Goal: Transaction & Acquisition: Purchase product/service

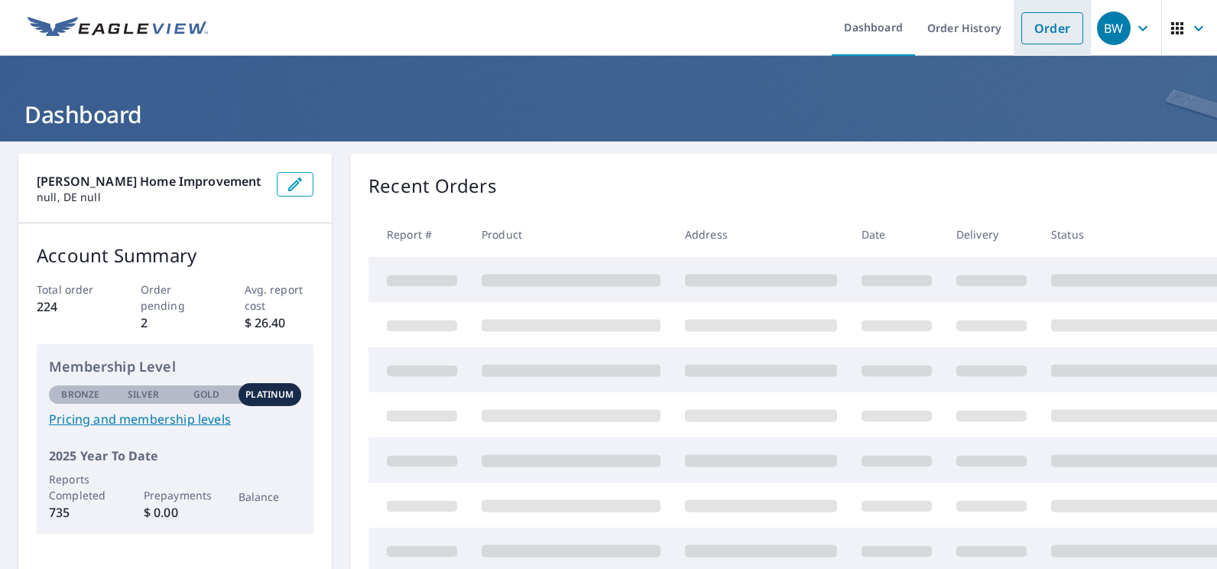
click at [1039, 32] on link "Order" at bounding box center [1052, 28] width 62 height 32
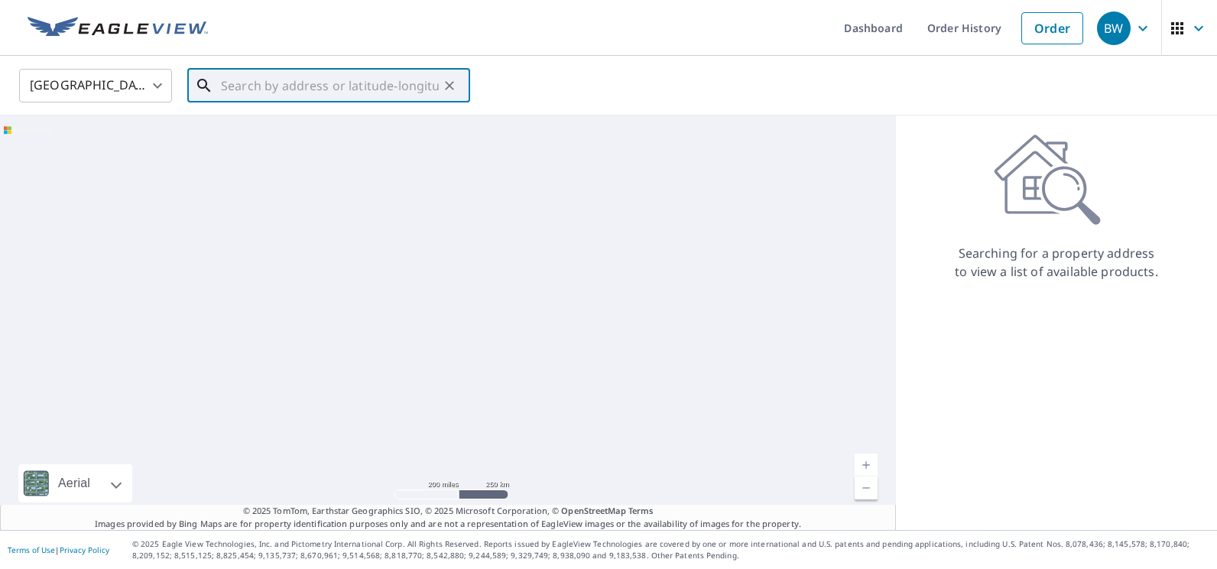
click at [321, 80] on input "text" at bounding box center [330, 85] width 218 height 43
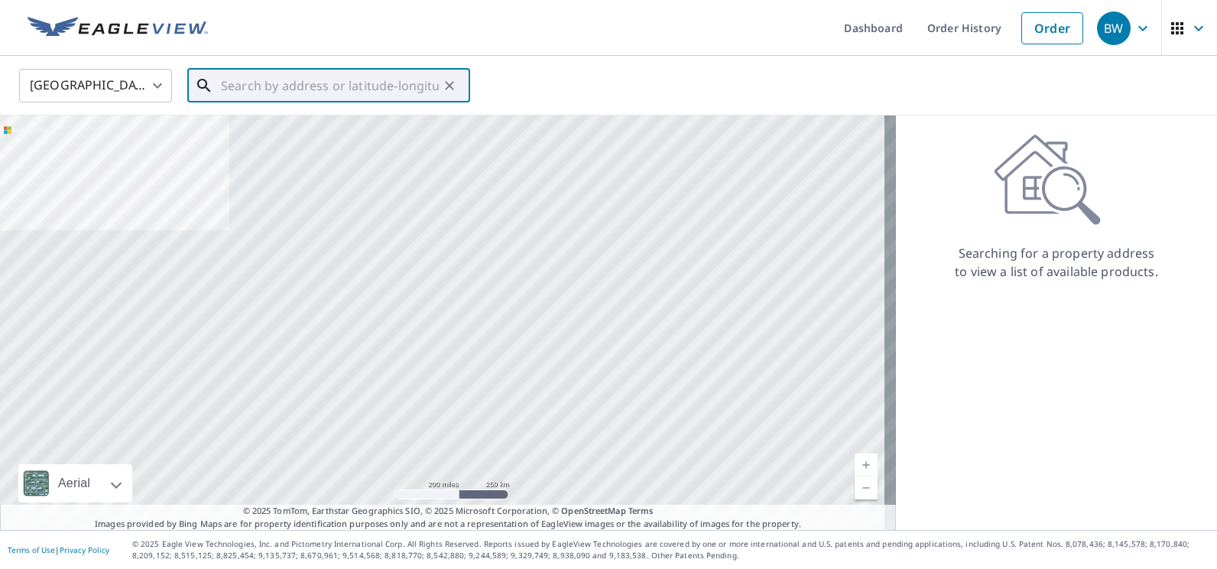
paste input "[STREET_ADDRESS][PERSON_NAME]"
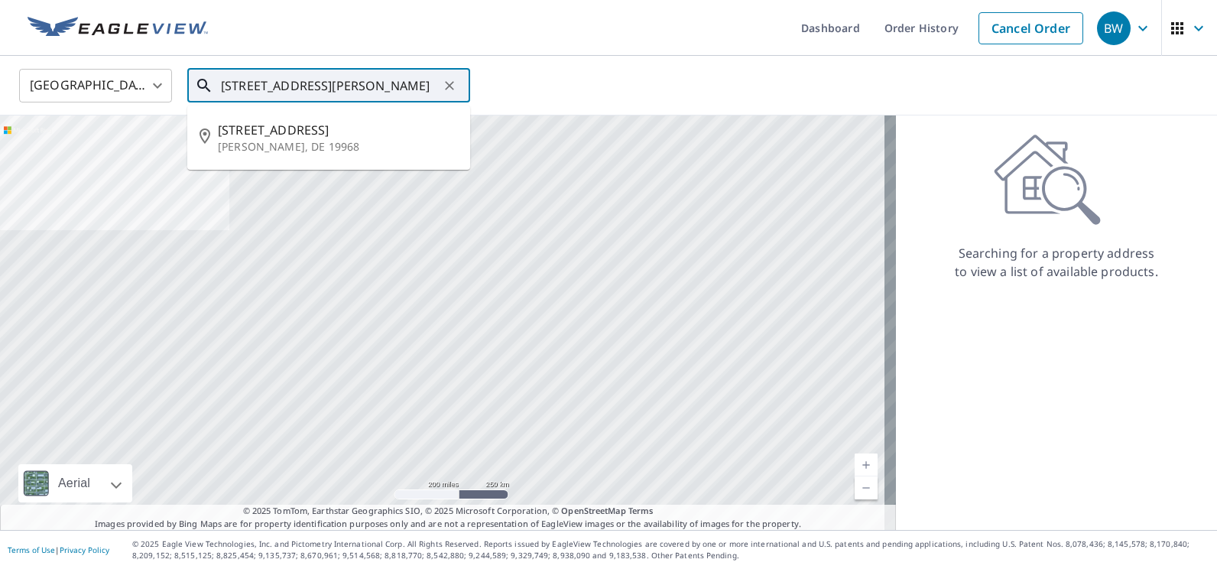
type input "[STREET_ADDRESS][PERSON_NAME]"
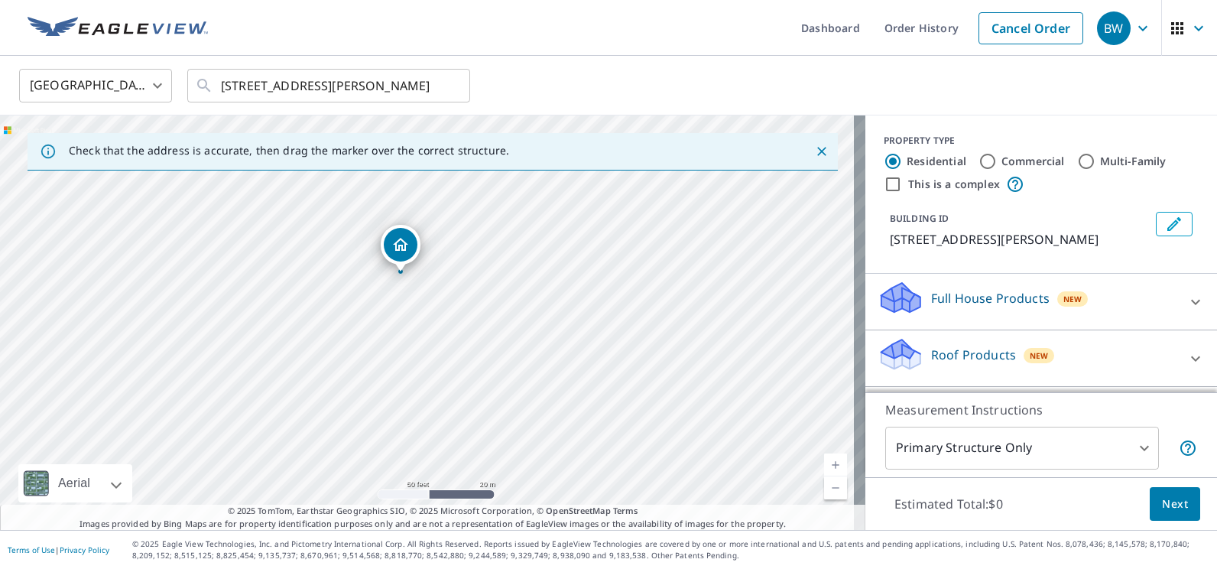
scroll to position [76, 0]
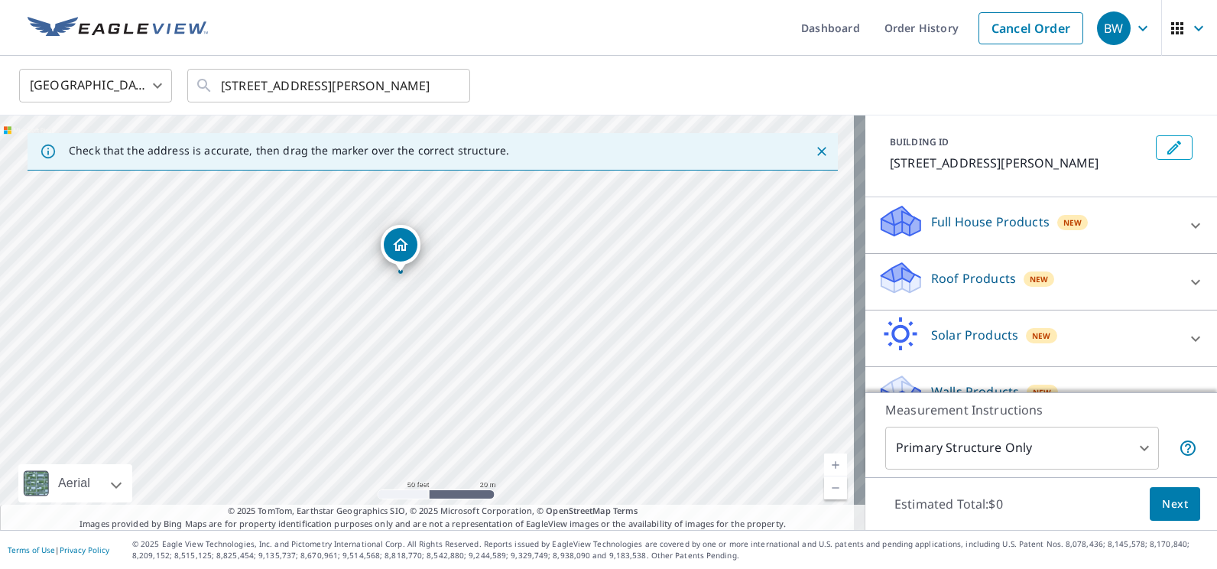
click at [1177, 270] on div at bounding box center [1195, 282] width 37 height 37
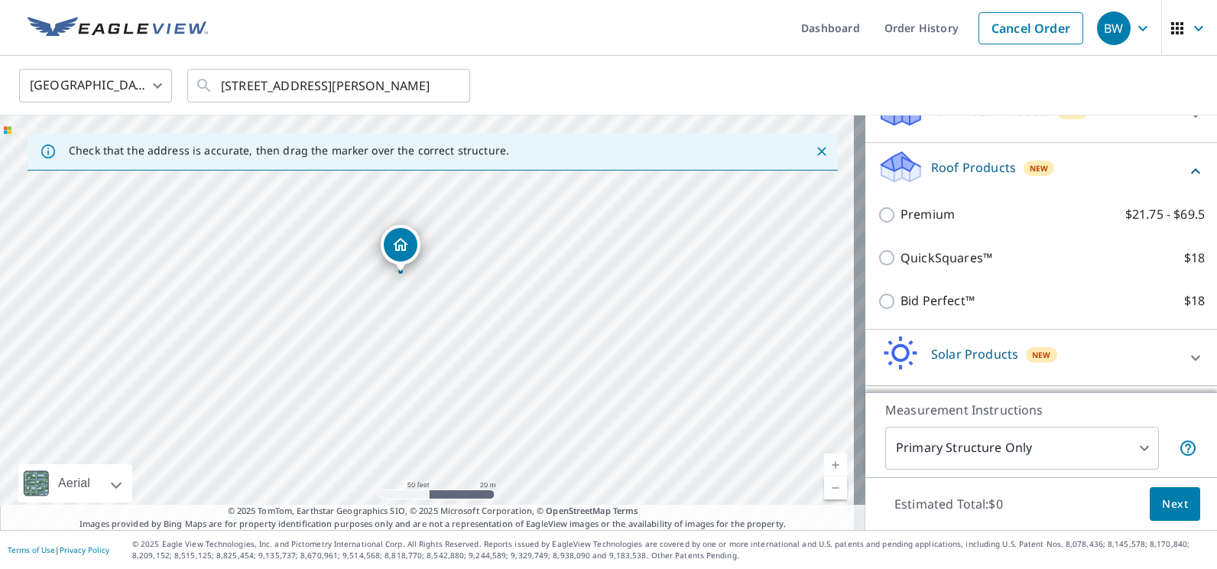
scroll to position [229, 0]
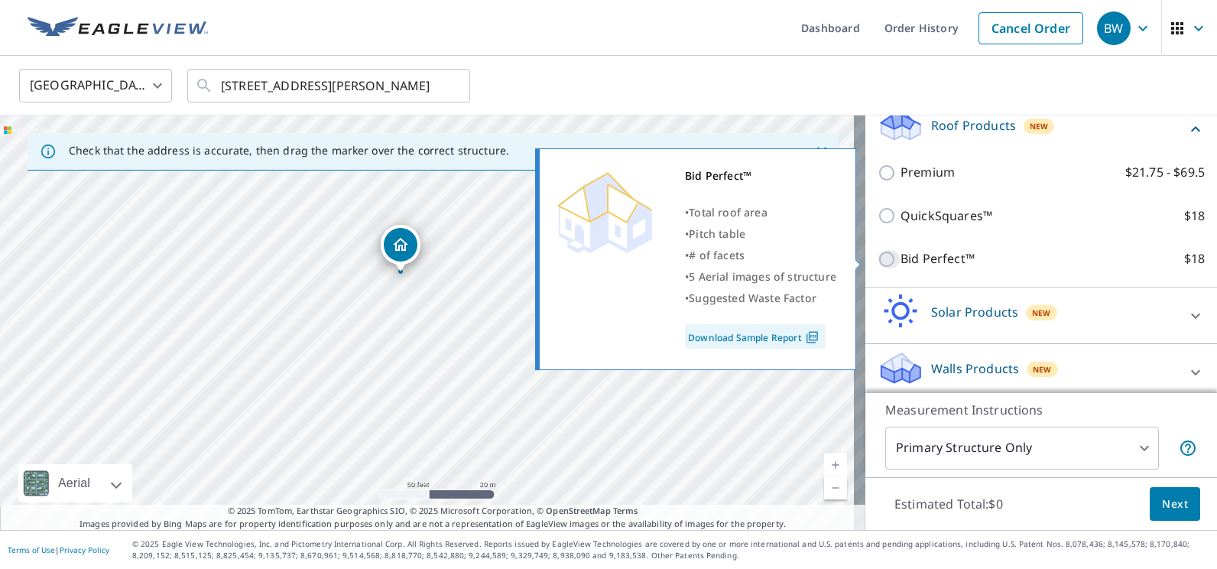
click at [877, 256] on input "Bid Perfect™ $18" at bounding box center [888, 259] width 23 height 18
checkbox input "true"
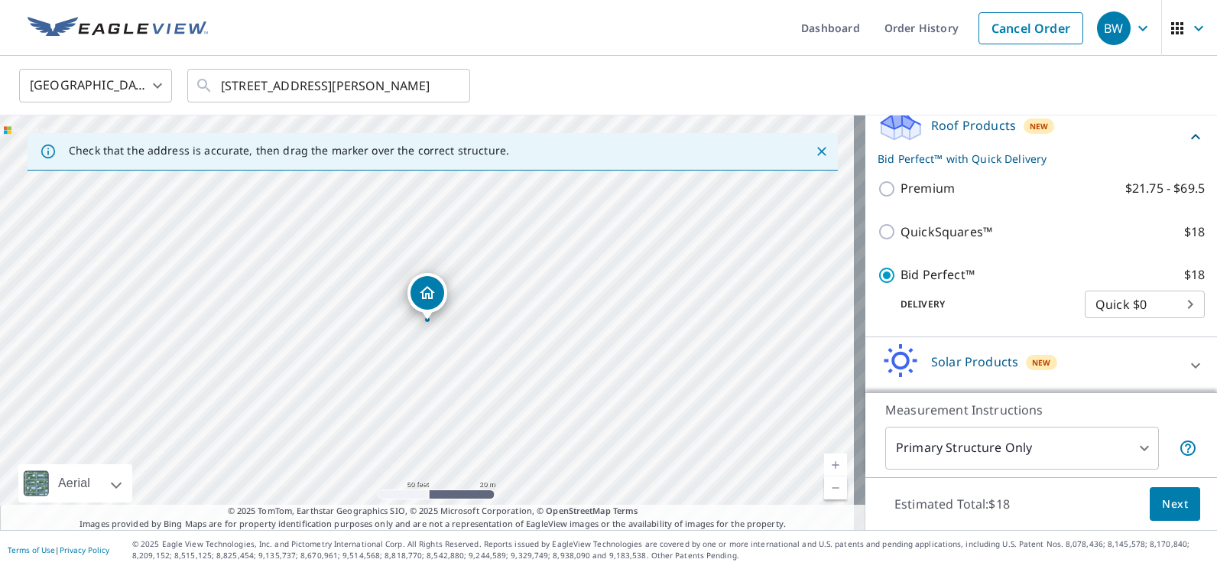
scroll to position [287, 0]
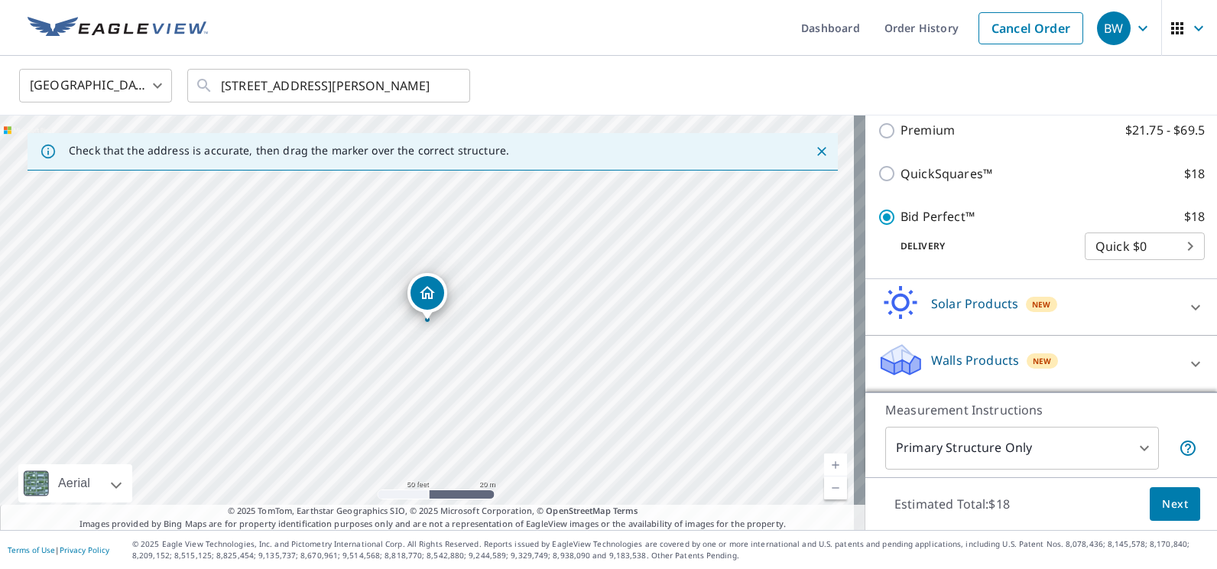
click at [1162, 504] on span "Next" at bounding box center [1175, 503] width 26 height 19
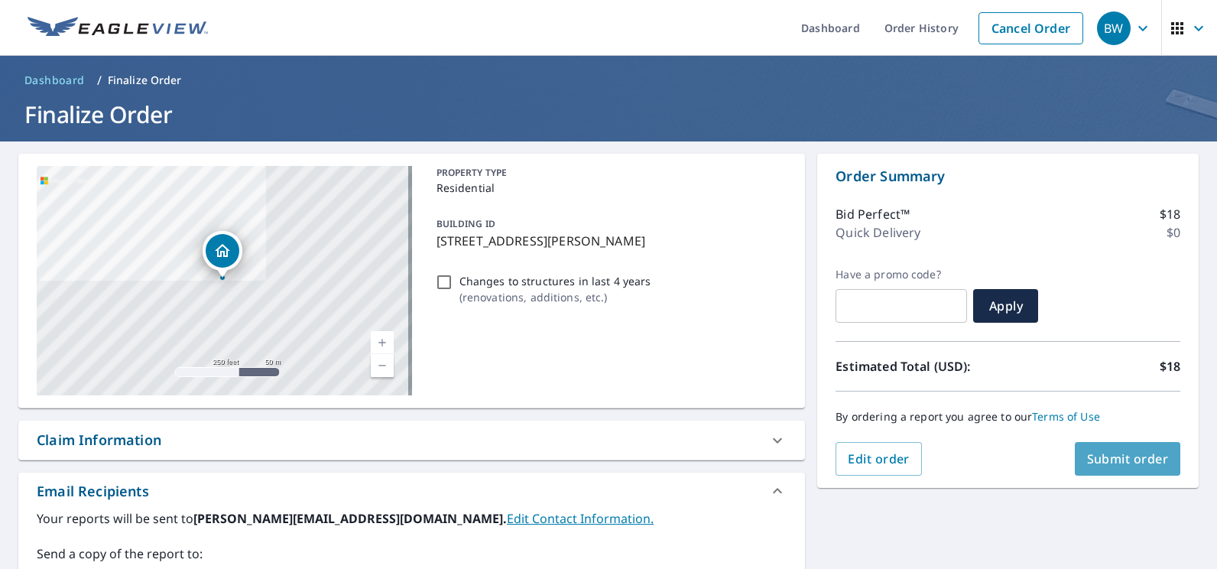
click at [1109, 457] on span "Submit order" at bounding box center [1128, 458] width 82 height 17
checkbox input "true"
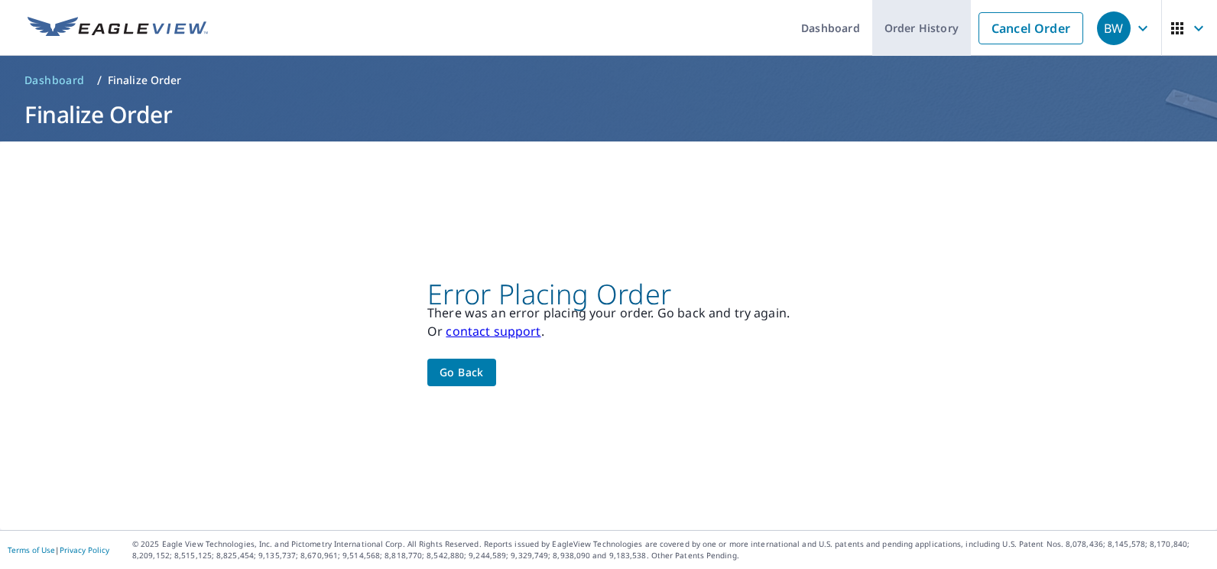
click at [914, 18] on link "Order History" at bounding box center [921, 28] width 99 height 56
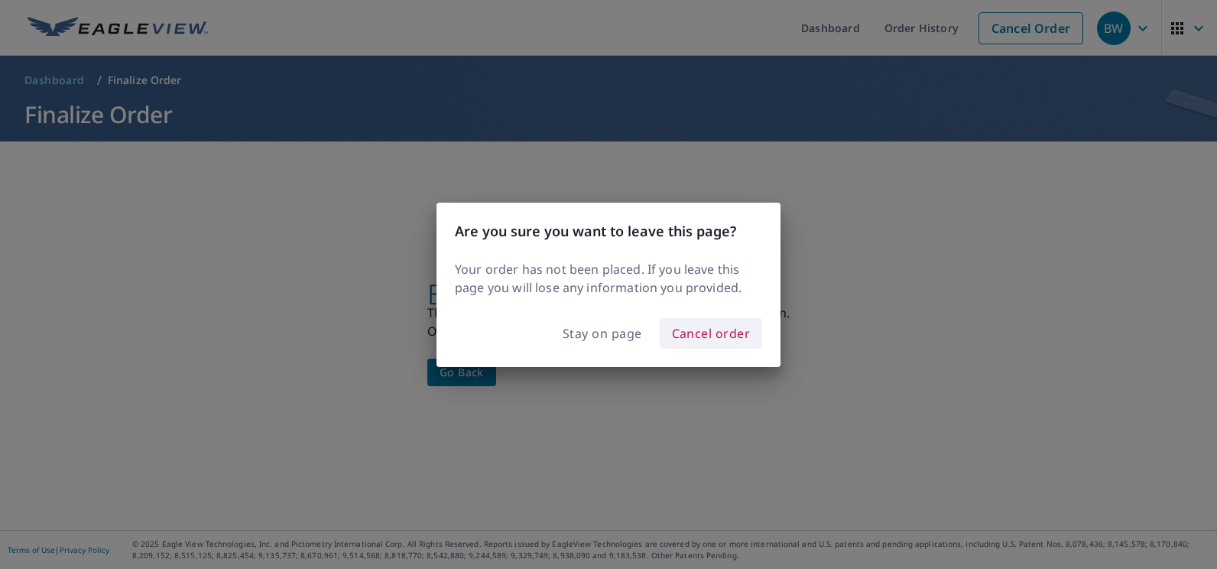
click at [710, 346] on button "Cancel order" at bounding box center [711, 333] width 103 height 31
